Goal: Information Seeking & Learning: Learn about a topic

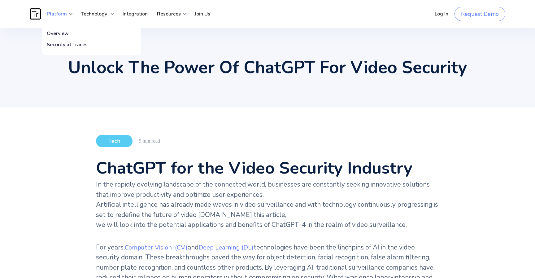
click at [48, 12] on strong "Platform" at bounding box center [57, 14] width 20 height 7
click at [33, 14] on img "home" at bounding box center [35, 13] width 11 height 11
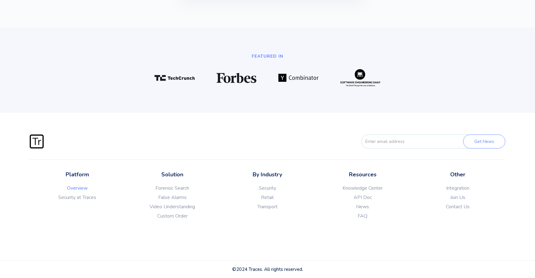
scroll to position [1704, 0]
click at [242, 83] on img at bounding box center [237, 78] width 40 height 10
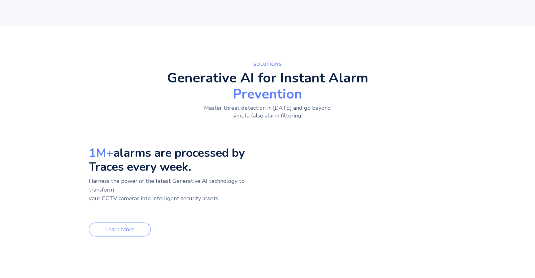
scroll to position [0, 0]
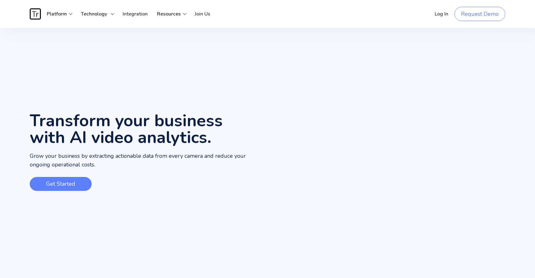
click at [70, 183] on link "Get Started" at bounding box center [61, 184] width 62 height 14
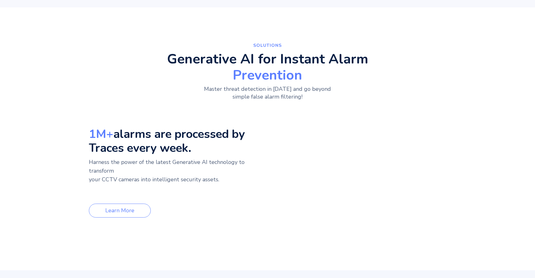
scroll to position [278, 0]
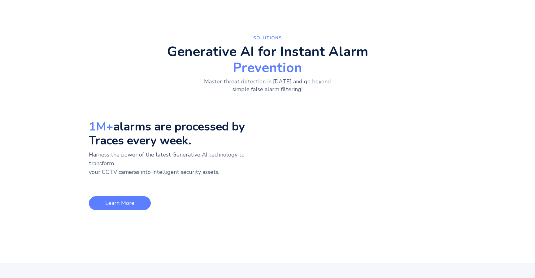
click at [89, 196] on link "Learn More" at bounding box center [120, 203] width 62 height 14
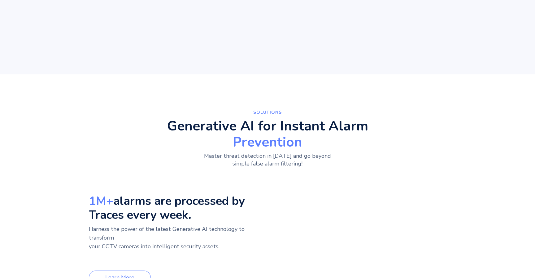
scroll to position [189, 0]
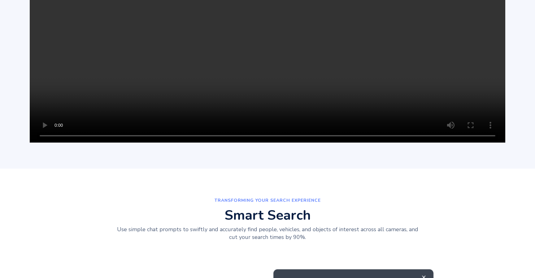
scroll to position [1335, 0]
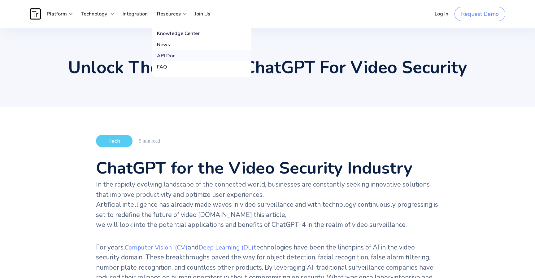
click at [171, 59] on link "API Doc" at bounding box center [201, 55] width 99 height 11
